Goal: Task Accomplishment & Management: Use online tool/utility

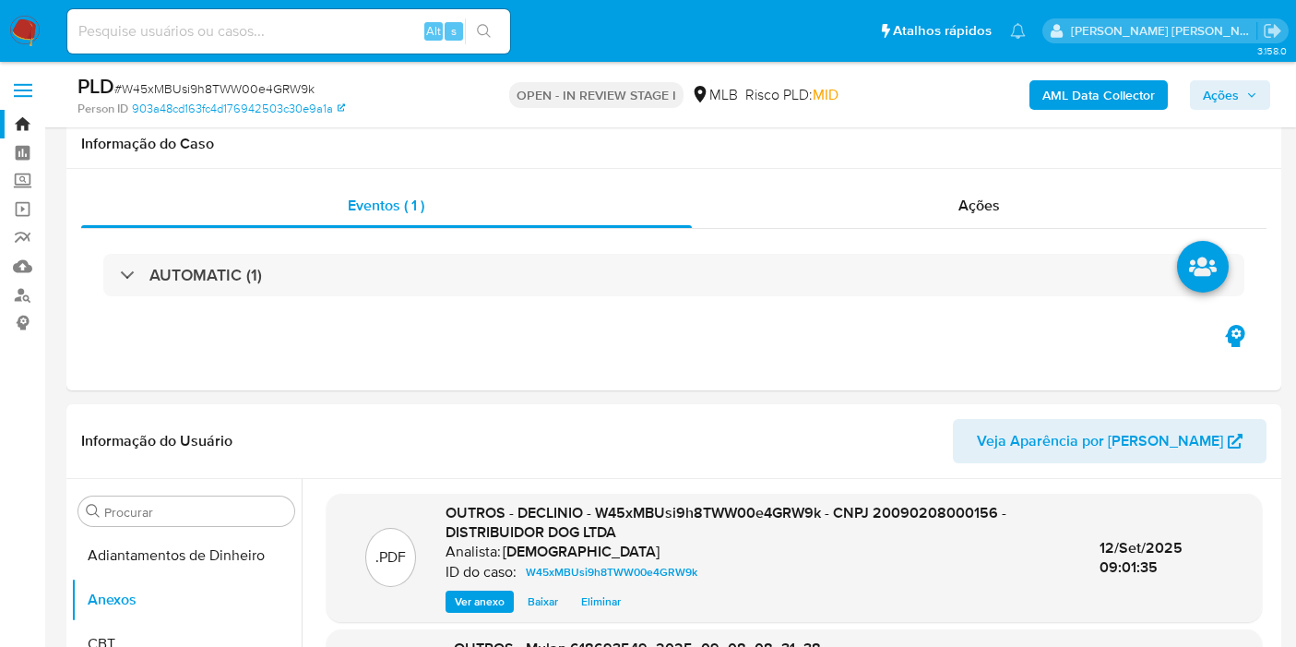
select select "10"
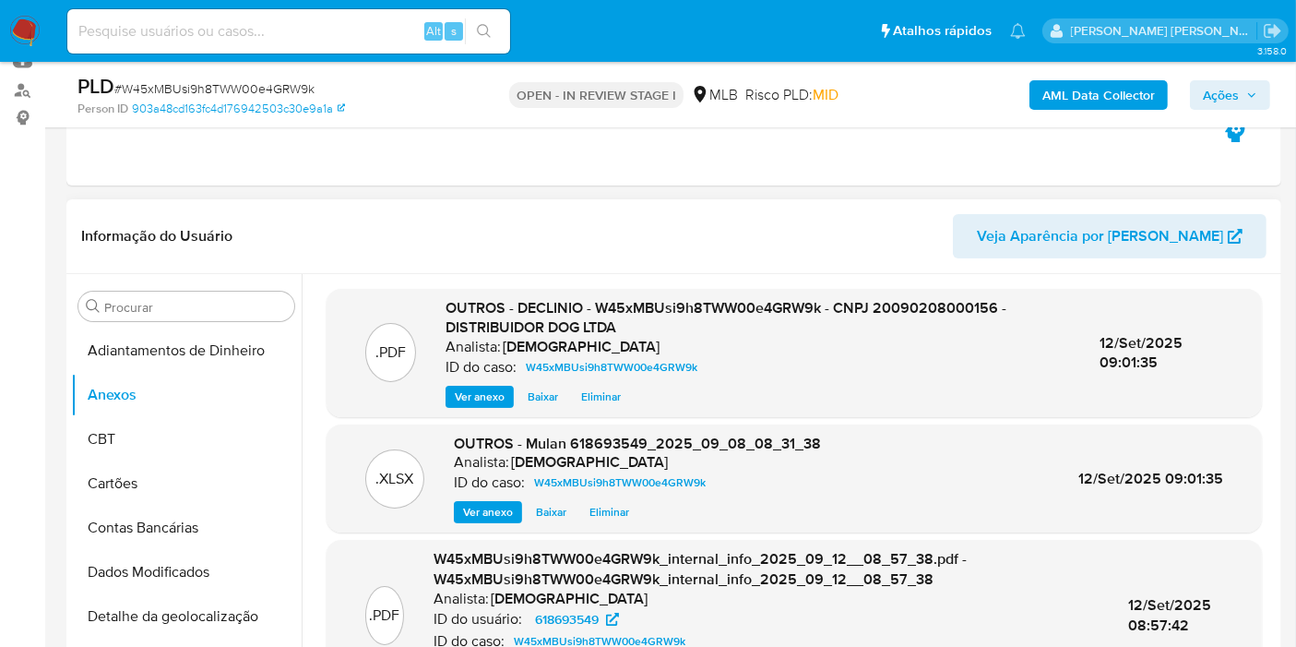
scroll to position [171, 0]
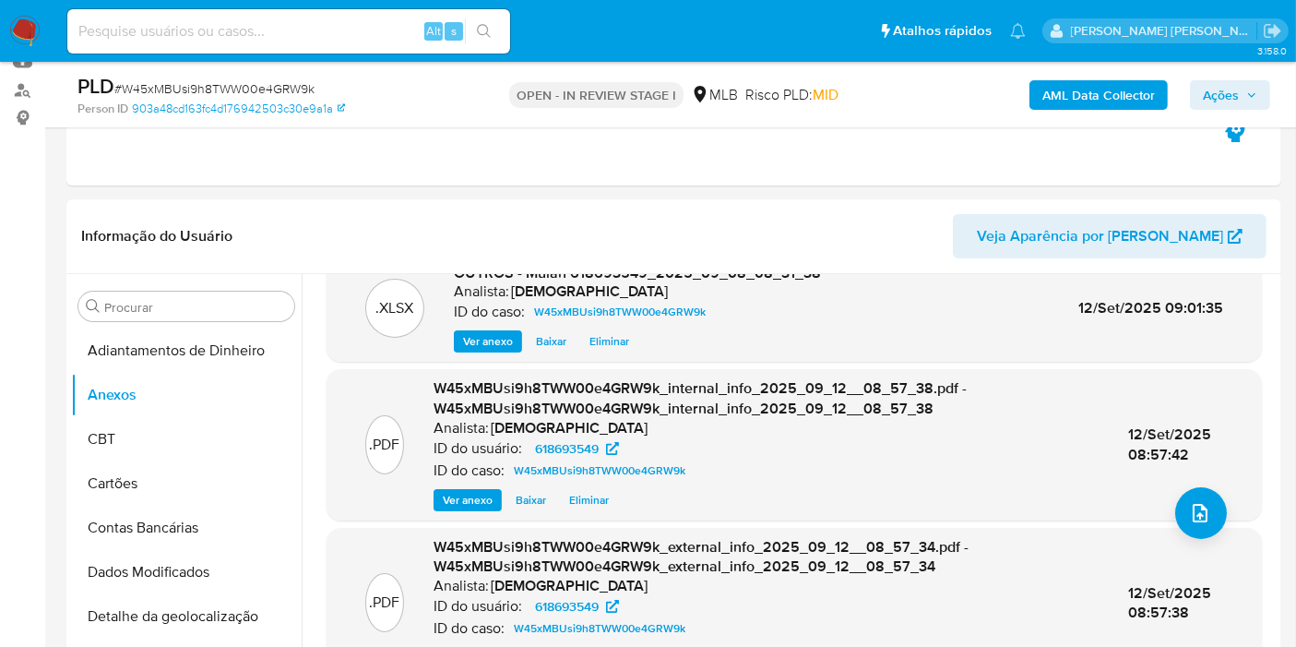
click at [34, 30] on img at bounding box center [24, 31] width 31 height 31
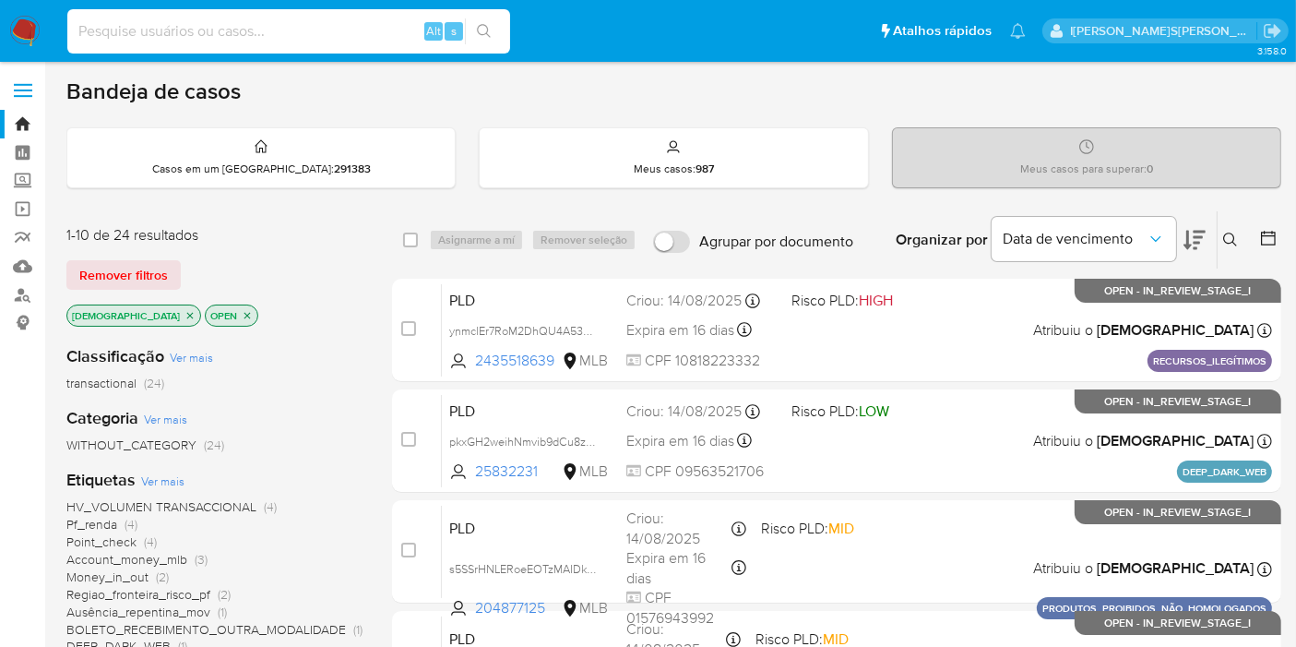
click at [295, 40] on input at bounding box center [288, 31] width 443 height 24
paste input "u2f5y7R8cA9ta7ulPUSKDQN9"
type input "u2f5y7R8cA9ta7ulPUSKDQN9"
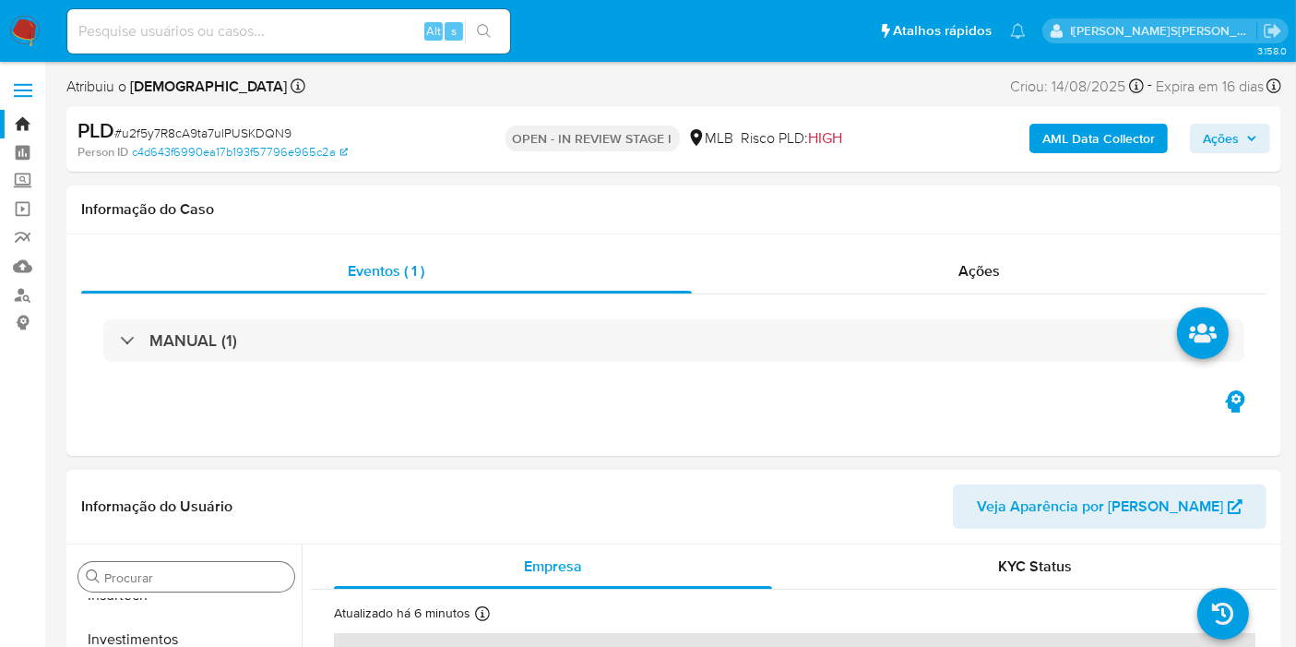
select select "10"
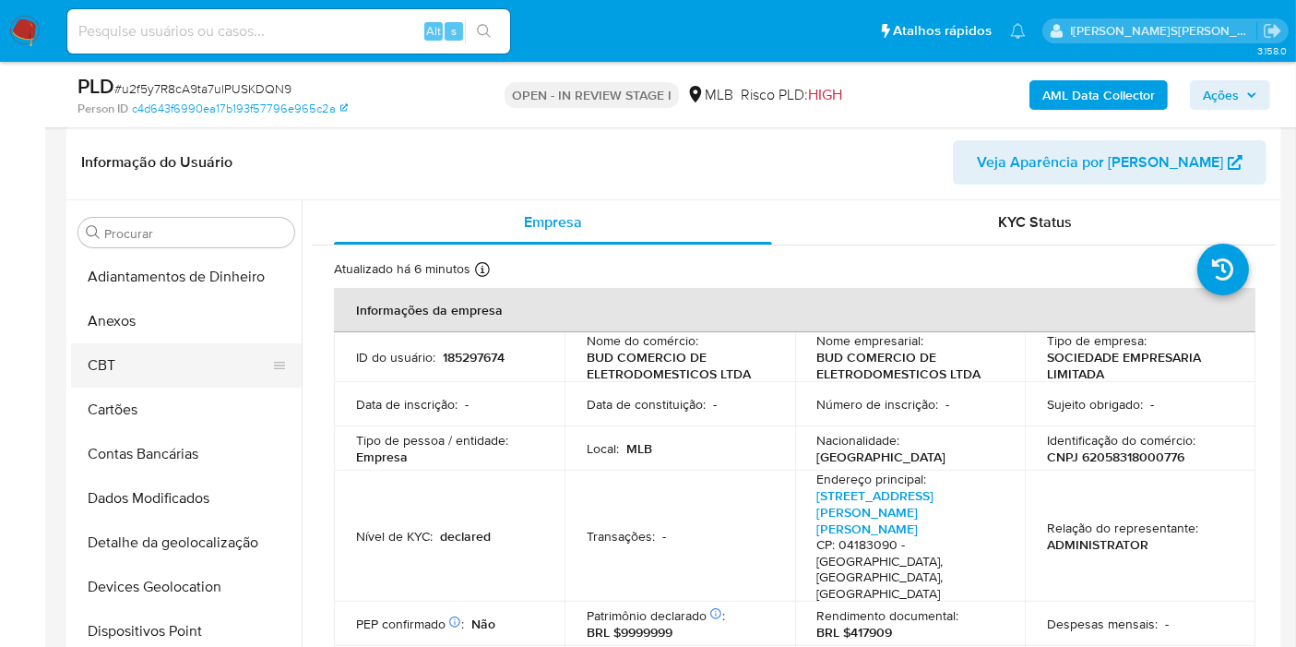
scroll to position [205, 0]
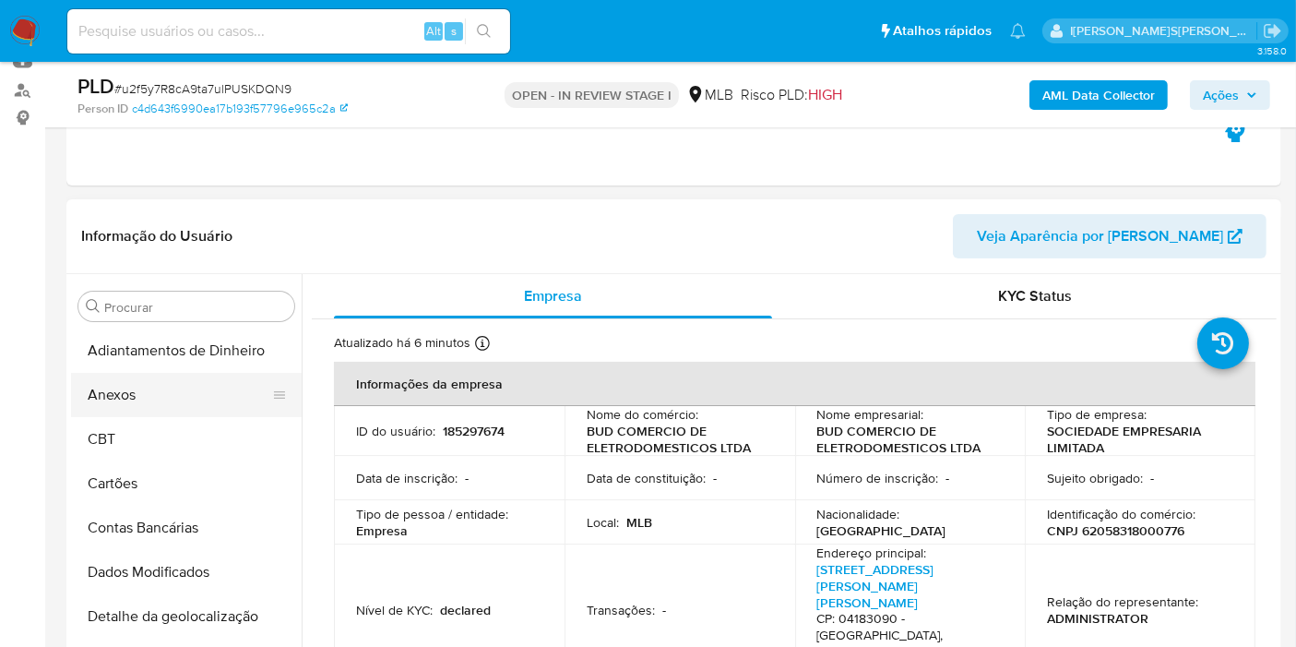
click at [170, 384] on button "Anexos" at bounding box center [179, 395] width 216 height 44
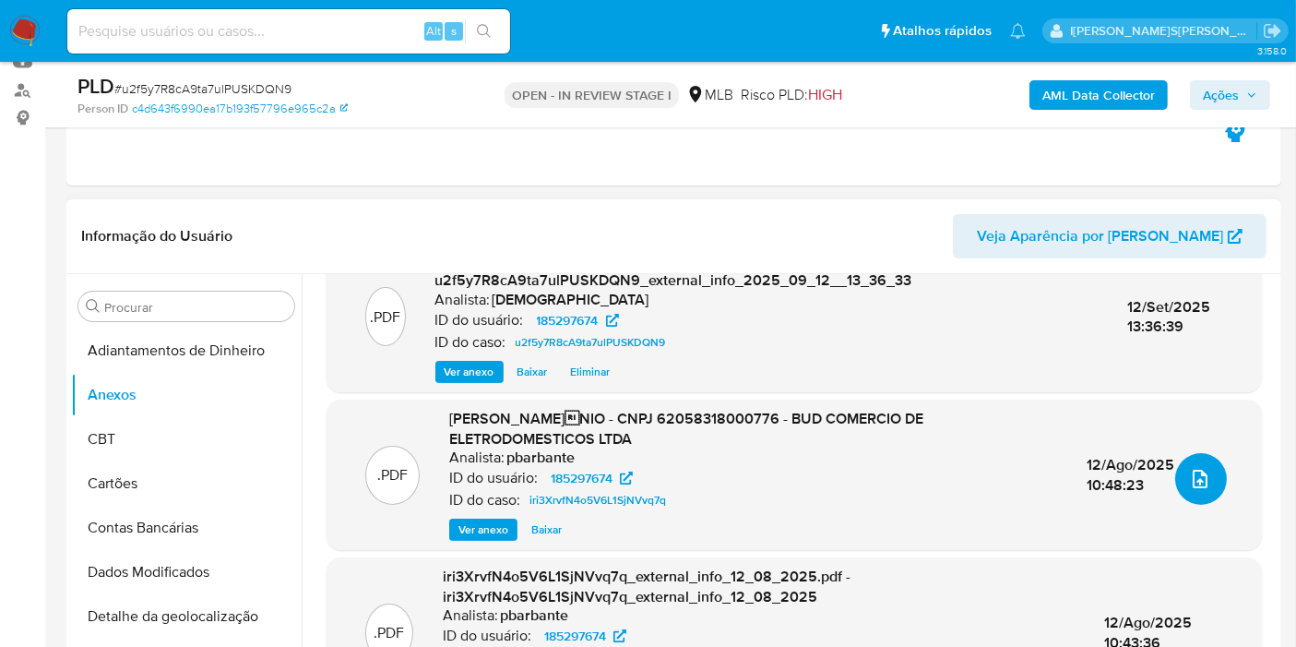
click at [1207, 470] on button "upload-file" at bounding box center [1201, 479] width 52 height 52
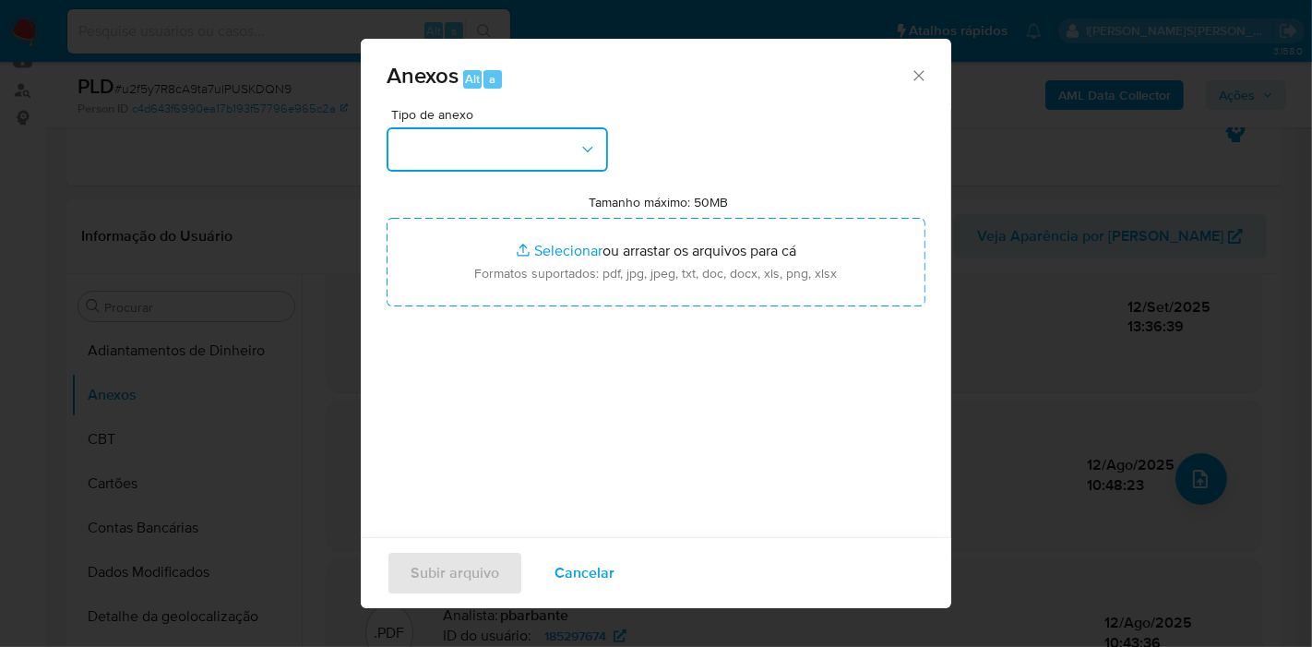
click at [553, 133] on button "button" at bounding box center [496, 149] width 221 height 44
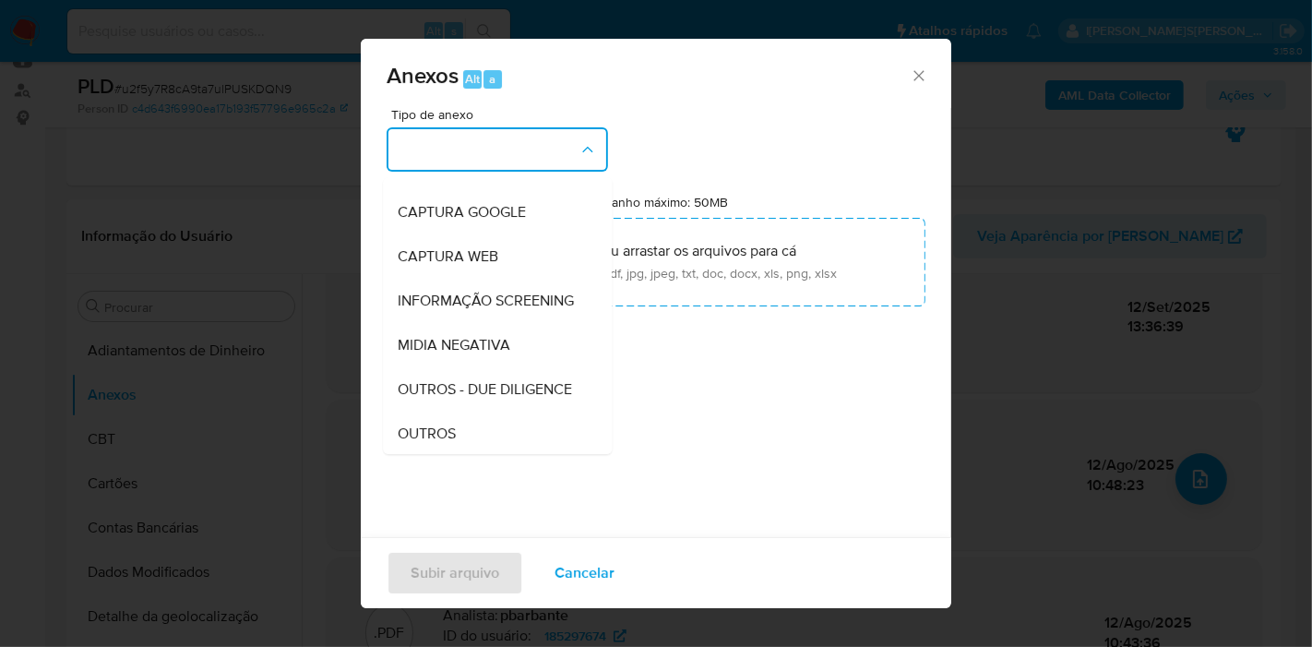
scroll to position [283, 0]
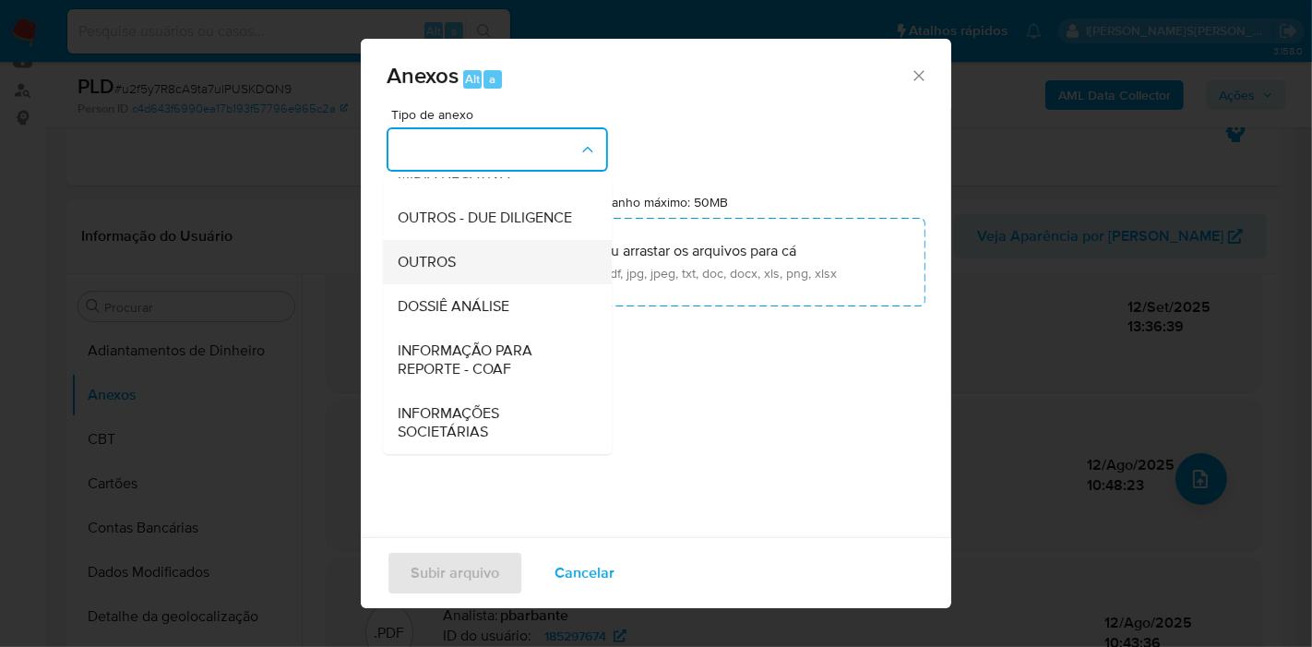
click at [514, 270] on div "OUTROS" at bounding box center [492, 262] width 188 height 44
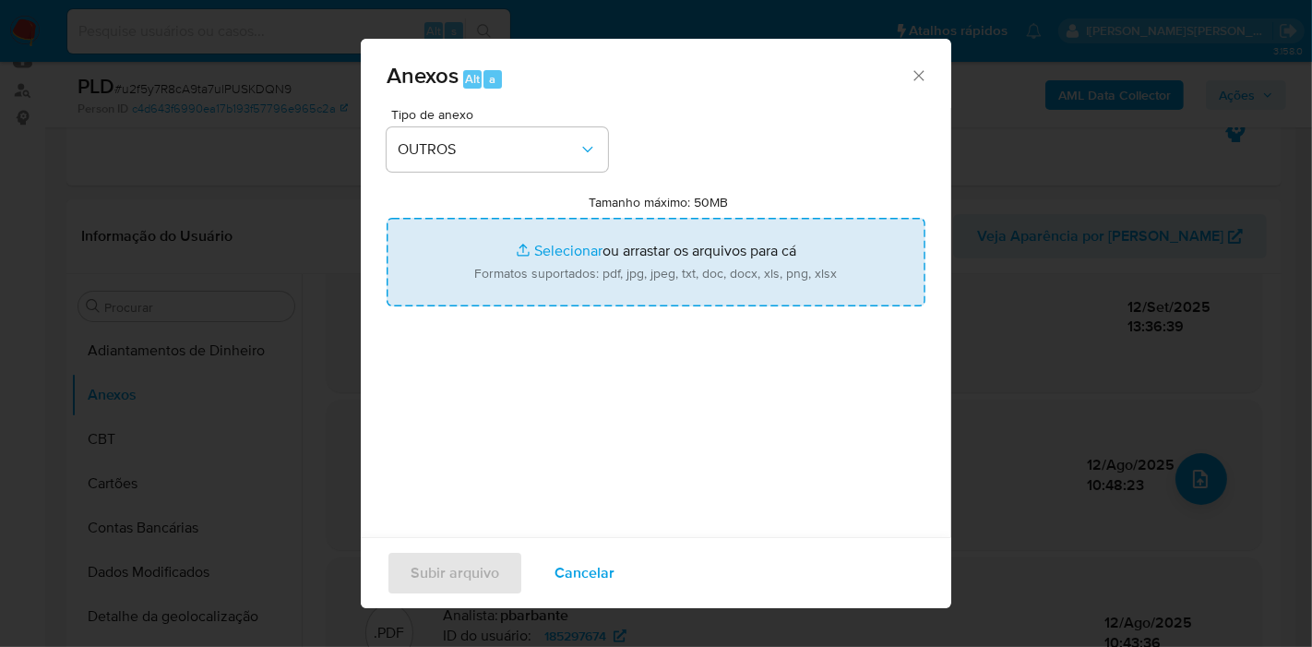
click at [540, 275] on input "Tamanho máximo: 50MB Selecionar arquivos" at bounding box center [655, 262] width 539 height 89
type input "C:\fakepath\DECLINIO - u2f5y7R8cA9ta7ulPUSKDQN9 - CNPJ 62058318000776 - BUD COM…"
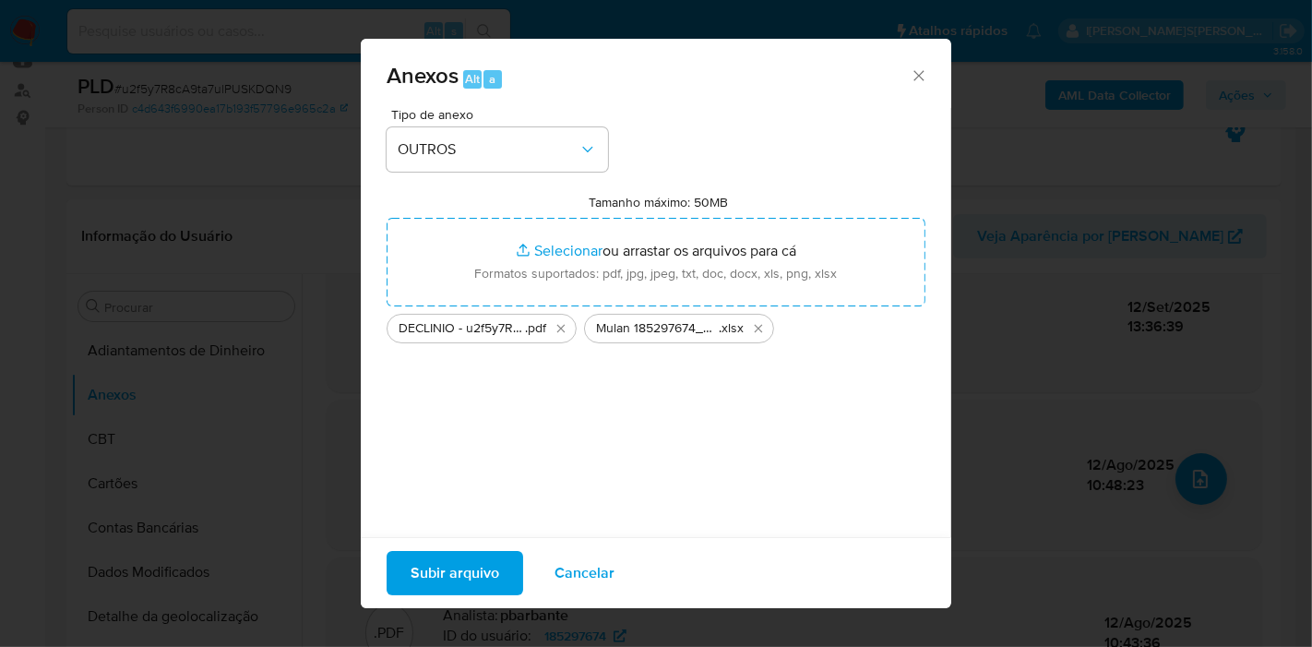
click at [484, 565] on span "Subir arquivo" at bounding box center [454, 573] width 89 height 41
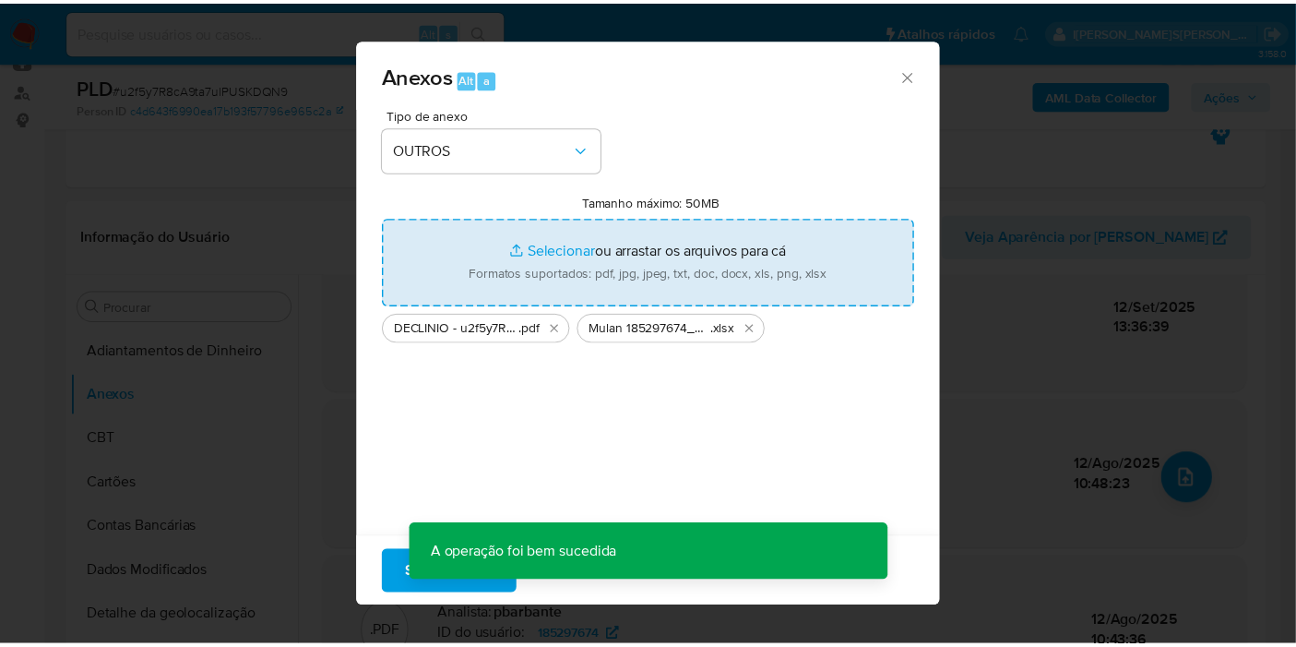
scroll to position [171, 0]
